Goal: Find specific page/section: Find specific page/section

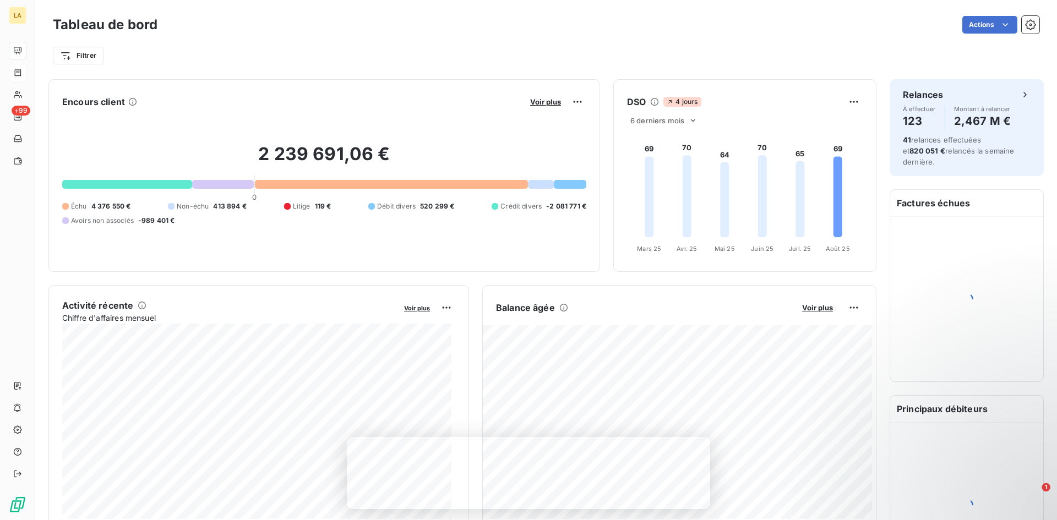
click at [15, 70] on icon at bounding box center [17, 72] width 9 height 9
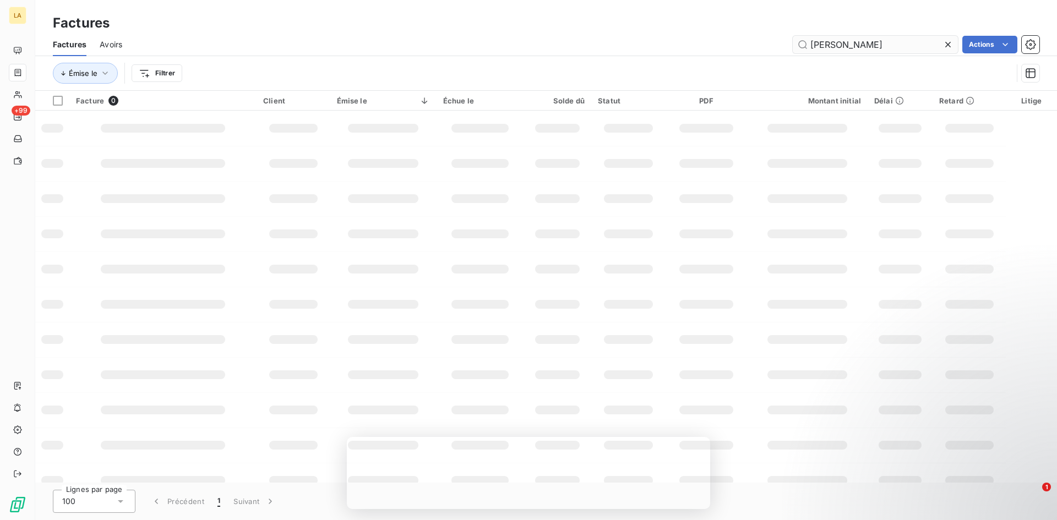
click at [830, 45] on input "[PERSON_NAME]" at bounding box center [874, 45] width 165 height 18
type input "ami pa"
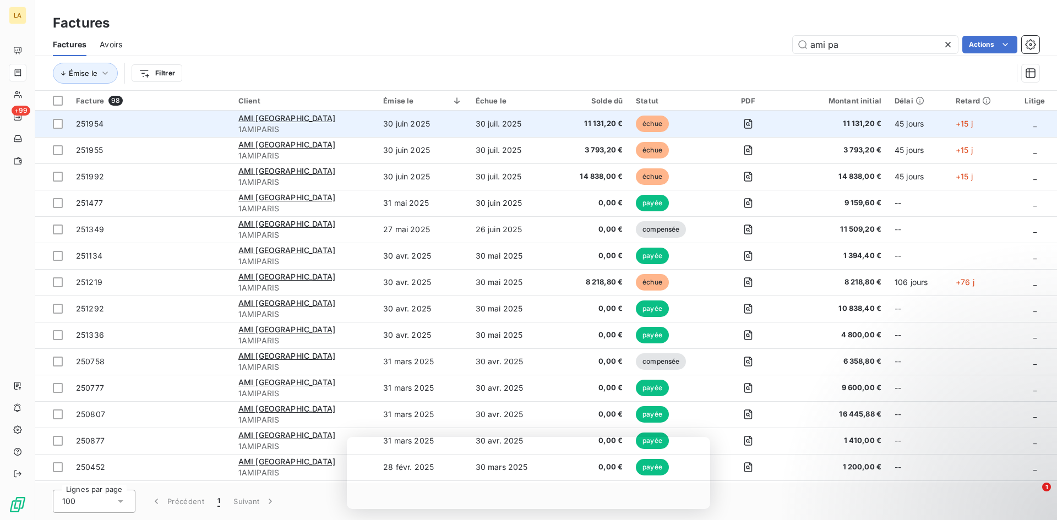
click at [146, 121] on span "251954" at bounding box center [150, 123] width 149 height 11
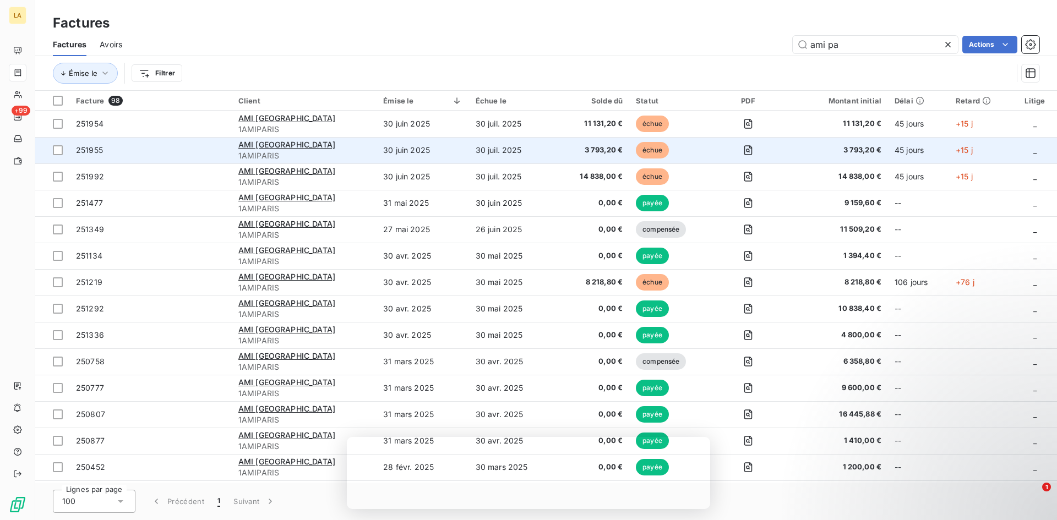
click at [196, 157] on td "251955" at bounding box center [150, 150] width 162 height 26
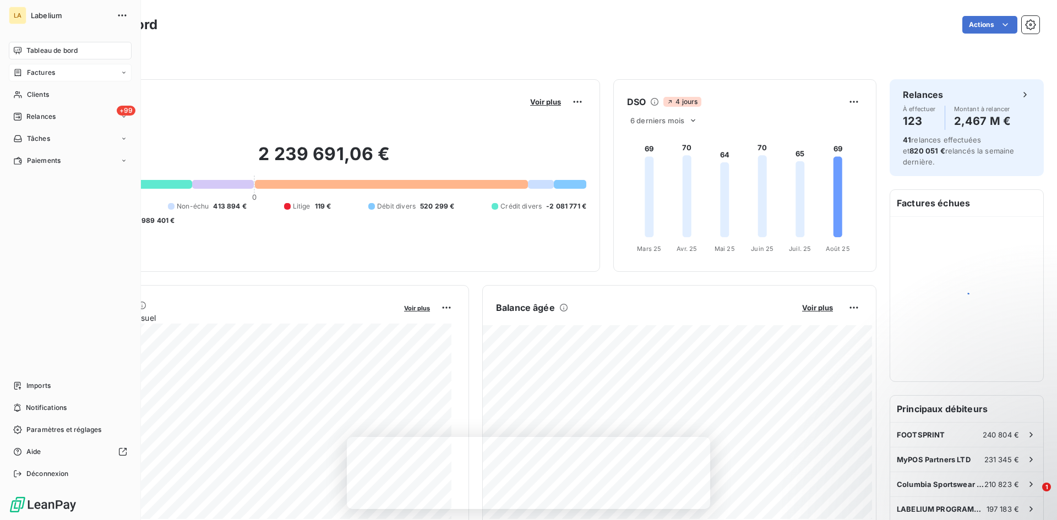
click at [21, 69] on icon at bounding box center [17, 72] width 9 height 9
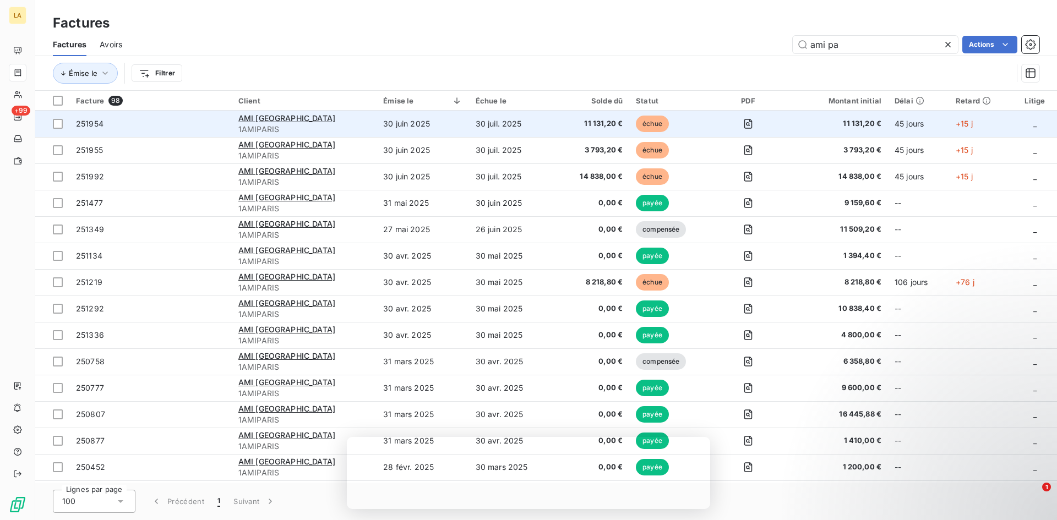
click at [192, 126] on span "251954" at bounding box center [150, 123] width 149 height 11
